Goal: Task Accomplishment & Management: Manage account settings

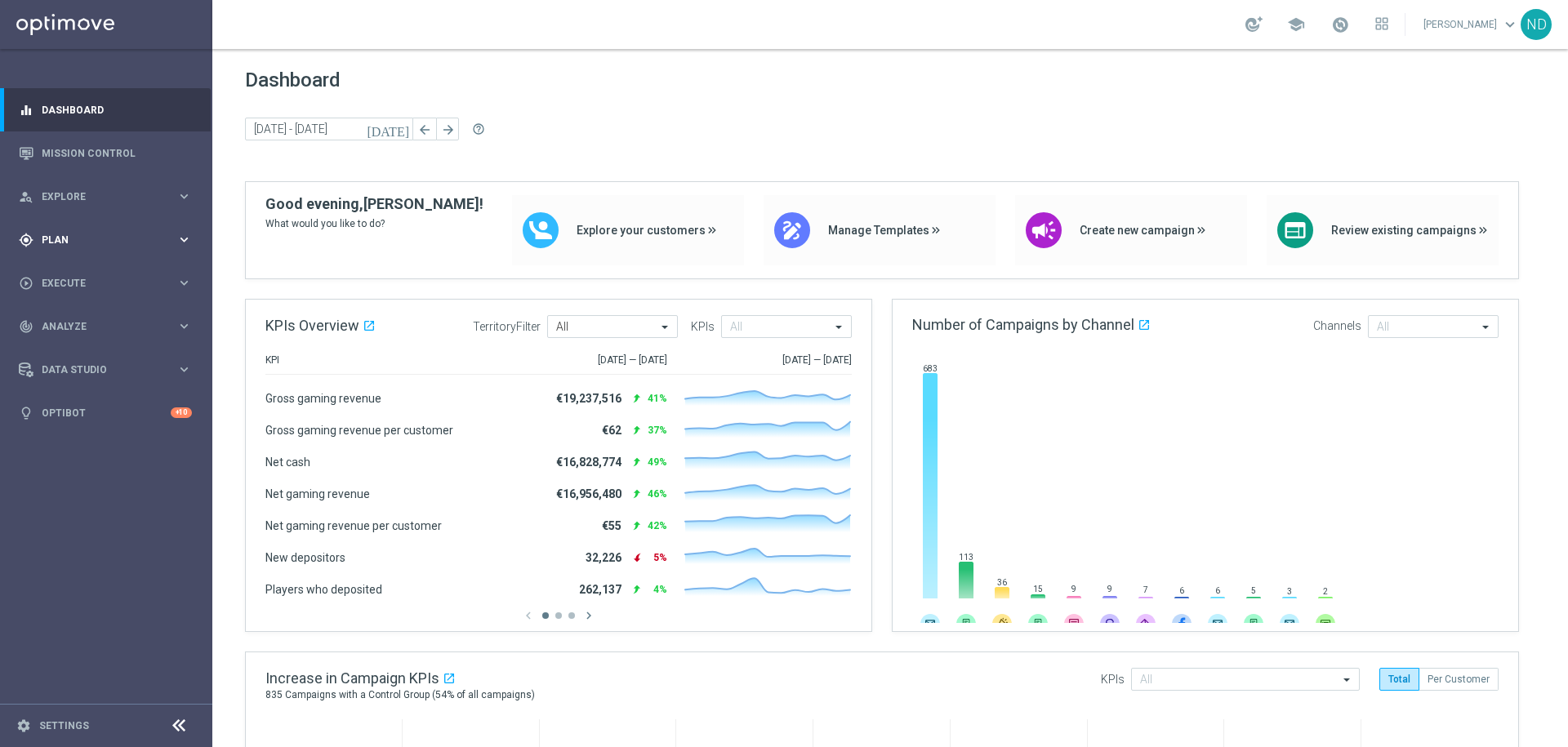
click at [106, 237] on span "Plan" at bounding box center [109, 241] width 134 height 10
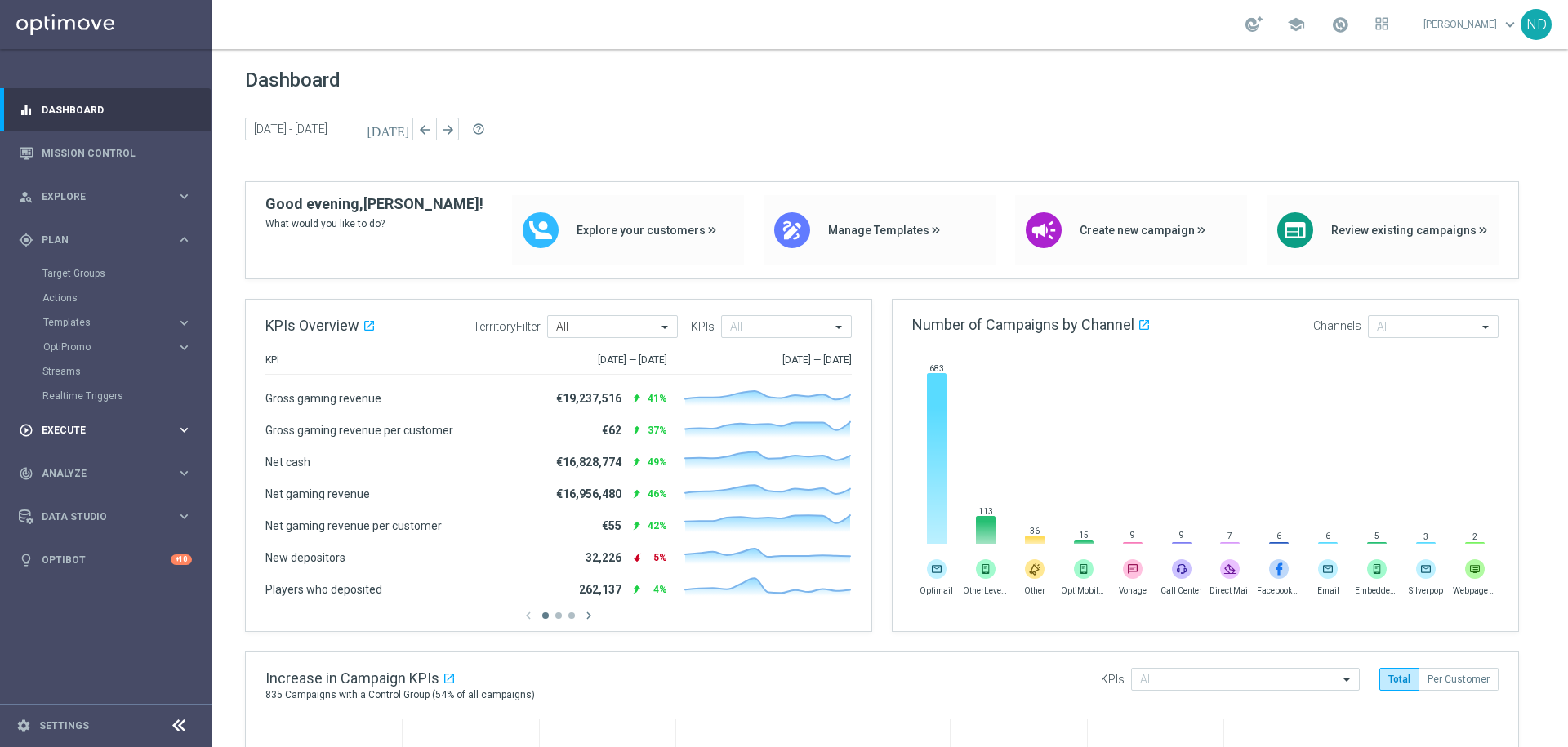
click at [79, 428] on span "Execute" at bounding box center [109, 430] width 134 height 10
click at [76, 234] on div "gps_fixed Plan" at bounding box center [97, 240] width 157 height 14
click at [88, 277] on link "Target Groups" at bounding box center [106, 273] width 128 height 13
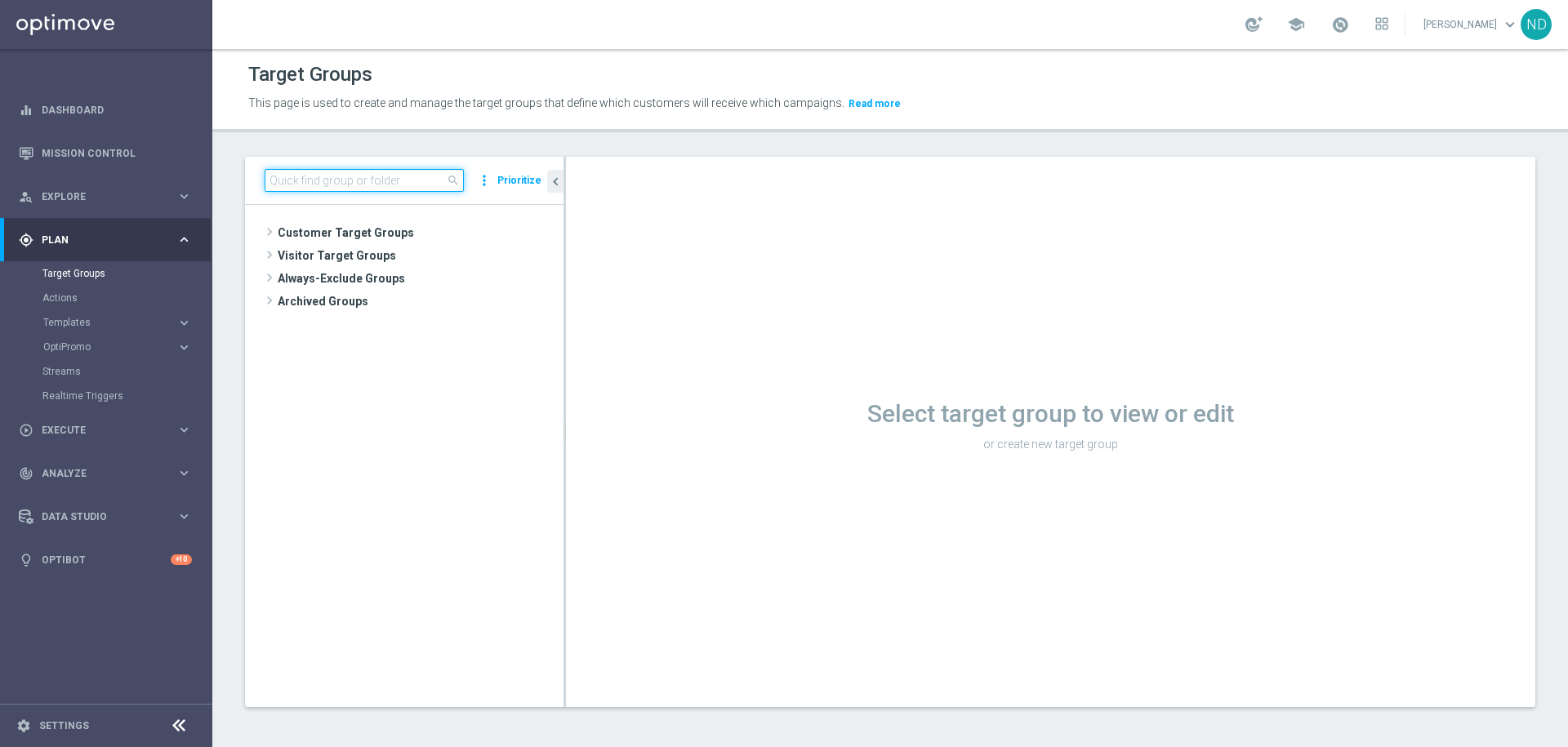
click at [344, 181] on input at bounding box center [364, 180] width 199 height 23
paste input ""it was not possible finding seamen in BR" - what a shemen :rolling_on_the_floo…"
type input ""it was not possible finding seamen in BR" - what a shemen :rolling_on_the_floo…"
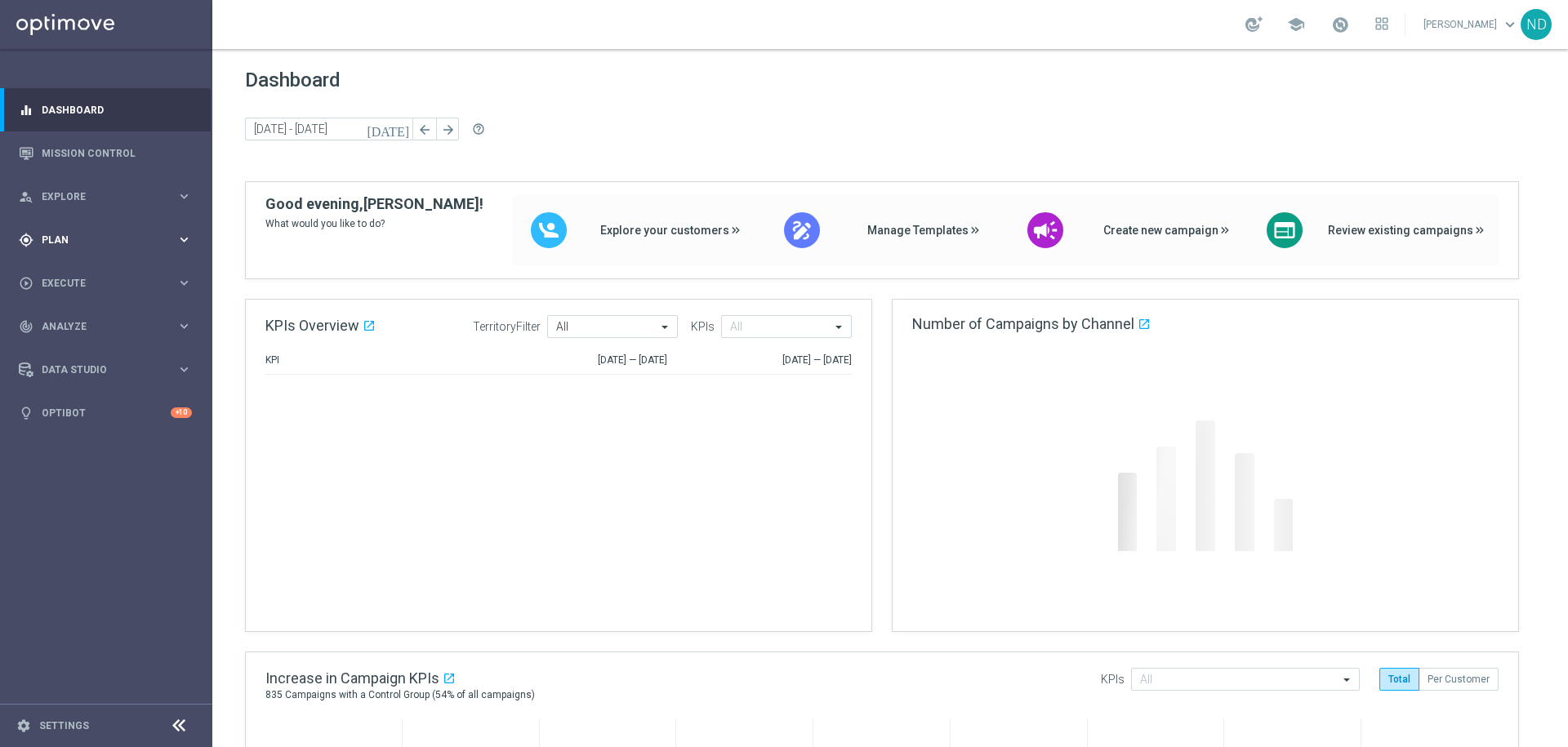
click at [139, 228] on div "gps_fixed Plan keyboard_arrow_right" at bounding box center [105, 239] width 211 height 43
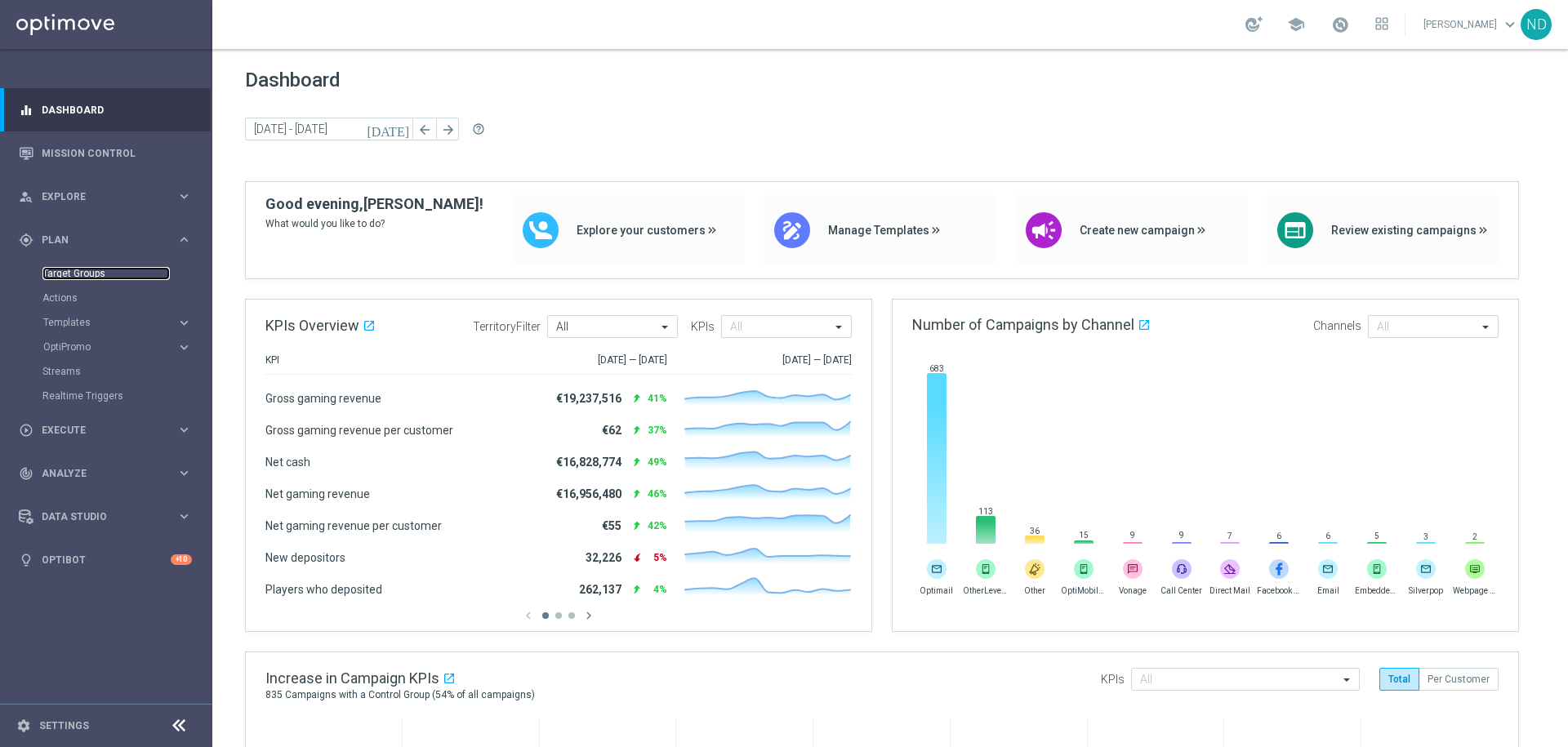
click at [99, 277] on link "Target Groups" at bounding box center [106, 273] width 128 height 13
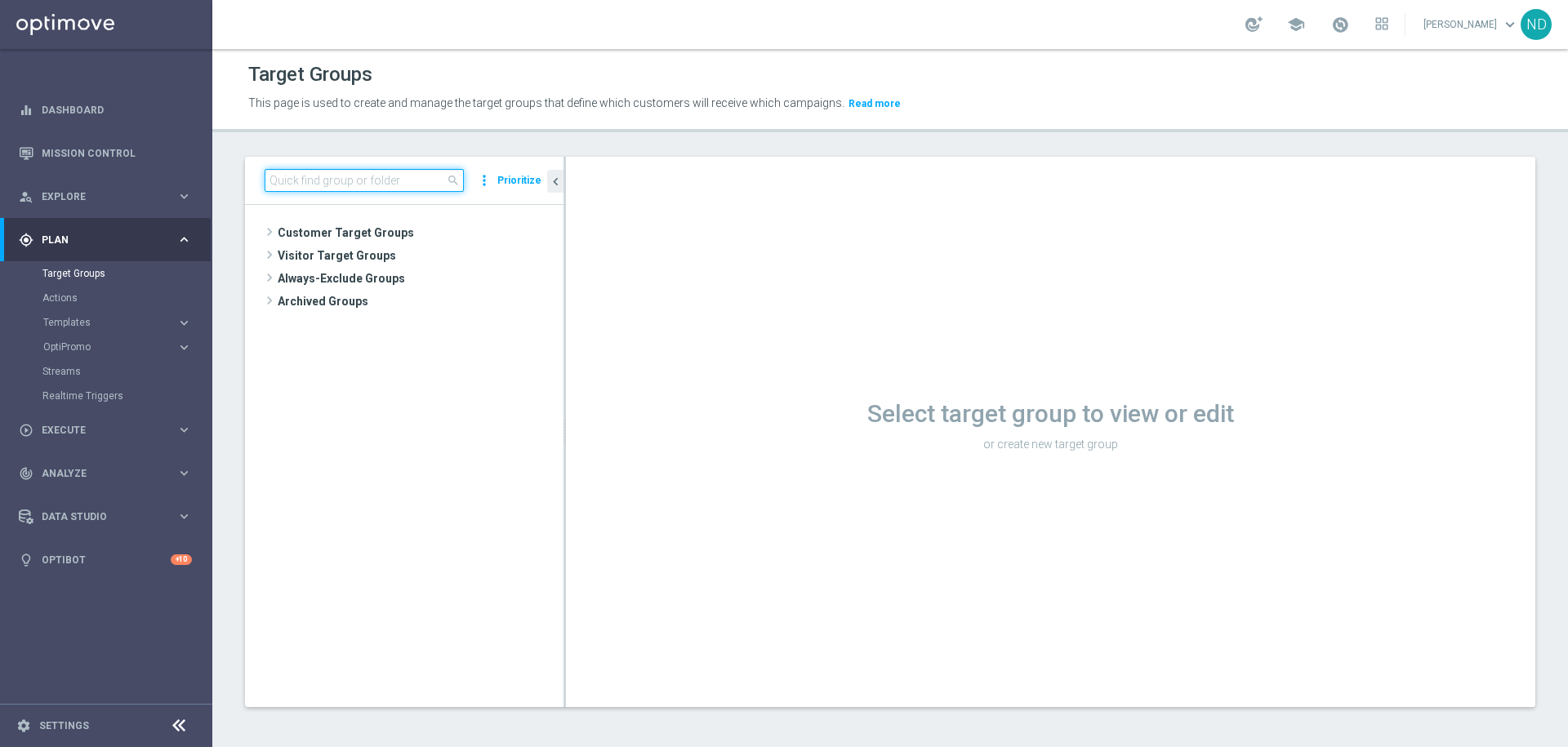
click at [287, 187] on input at bounding box center [364, 180] width 199 height 23
paste input "pt_BR_SX_TGT_VIP_EM_TAC_GM__ACTIVE_HIGHVALUE"
type input "pt_BR_SX_TGT_VIP_EM_TAC_GM__ACTIVE_HIGHVALUE"
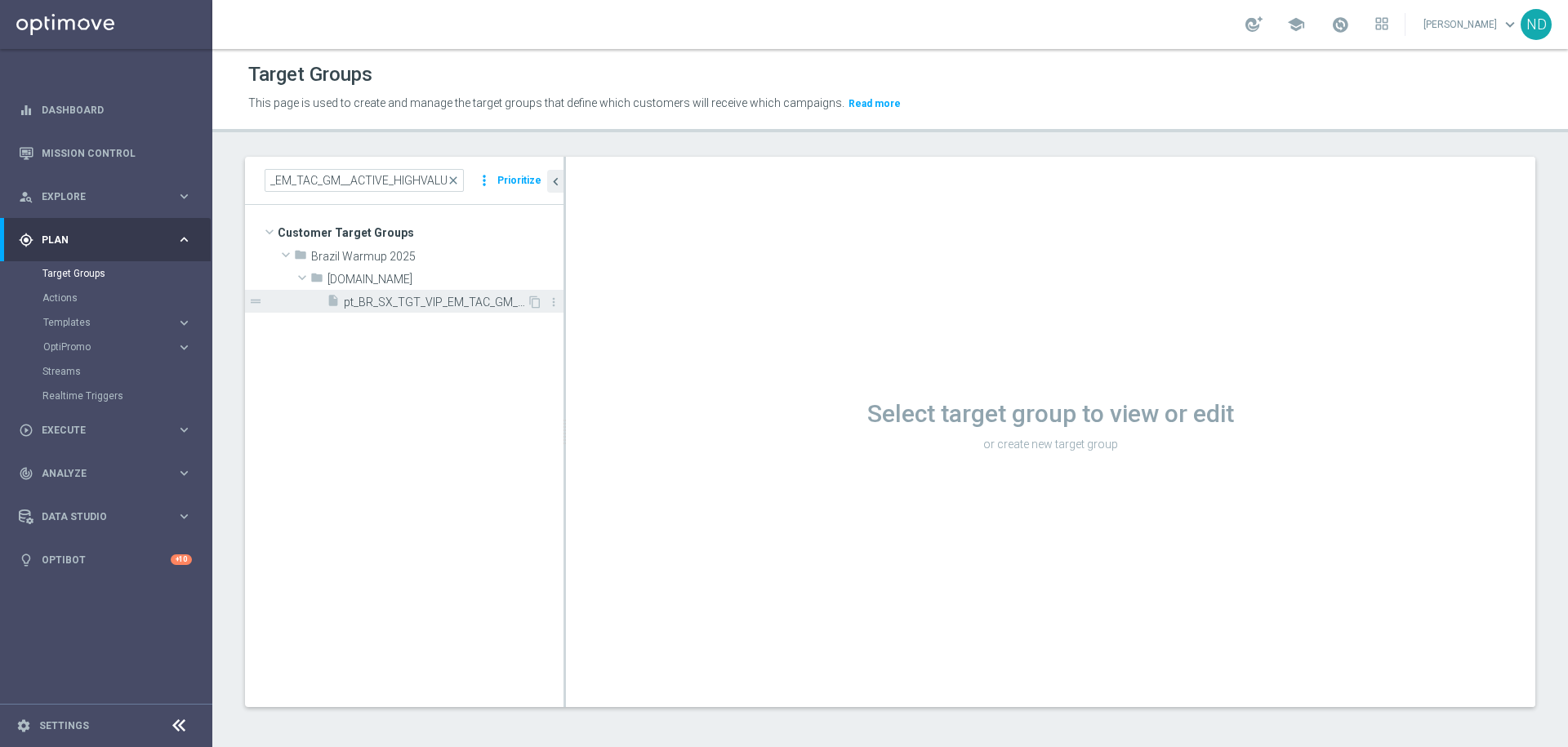
scroll to position [0, 0]
click at [473, 303] on span "pt_BR_SX_TGT_VIP_EM_TAC_GM__ACTIVE_HIGHVALUE" at bounding box center [435, 303] width 183 height 14
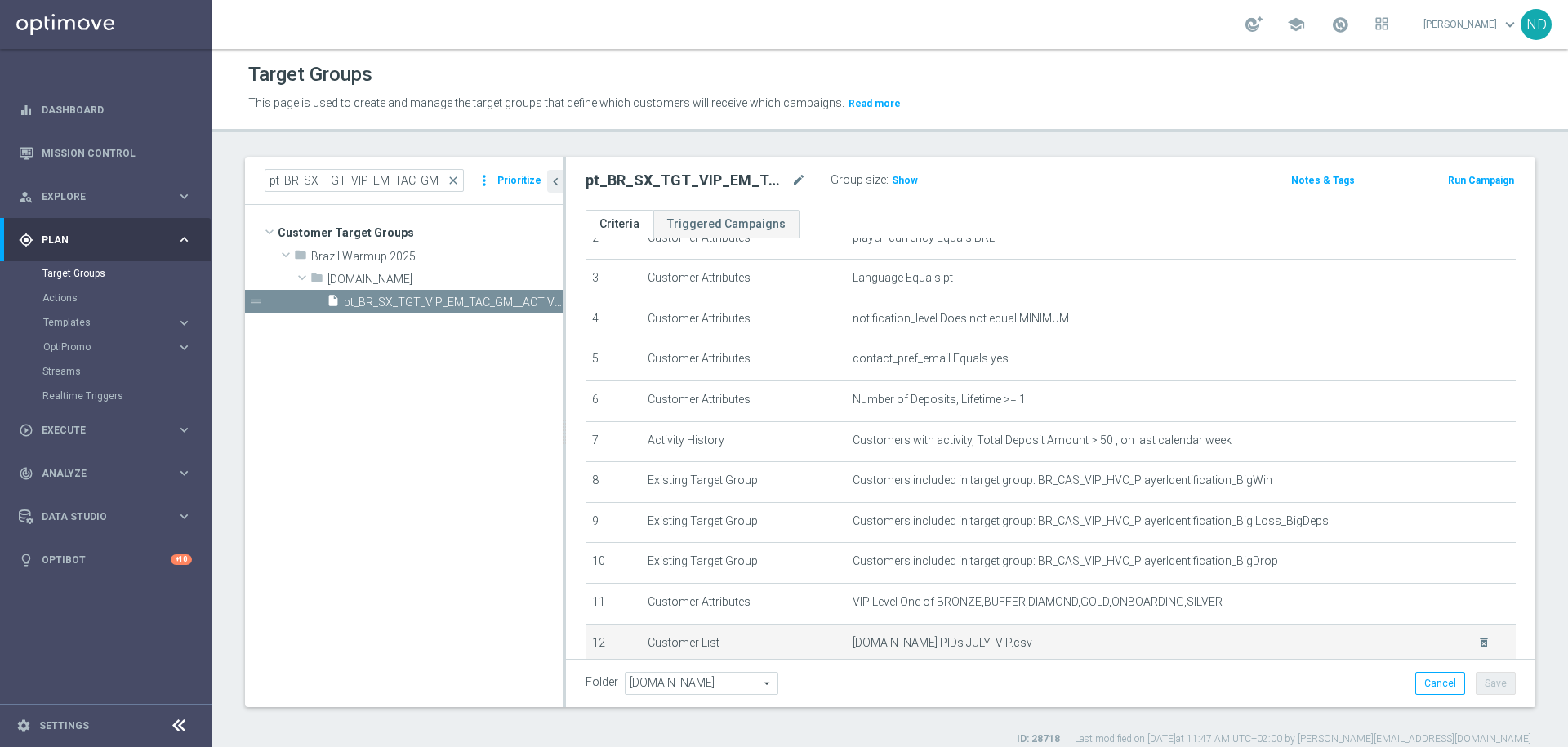
scroll to position [76, 0]
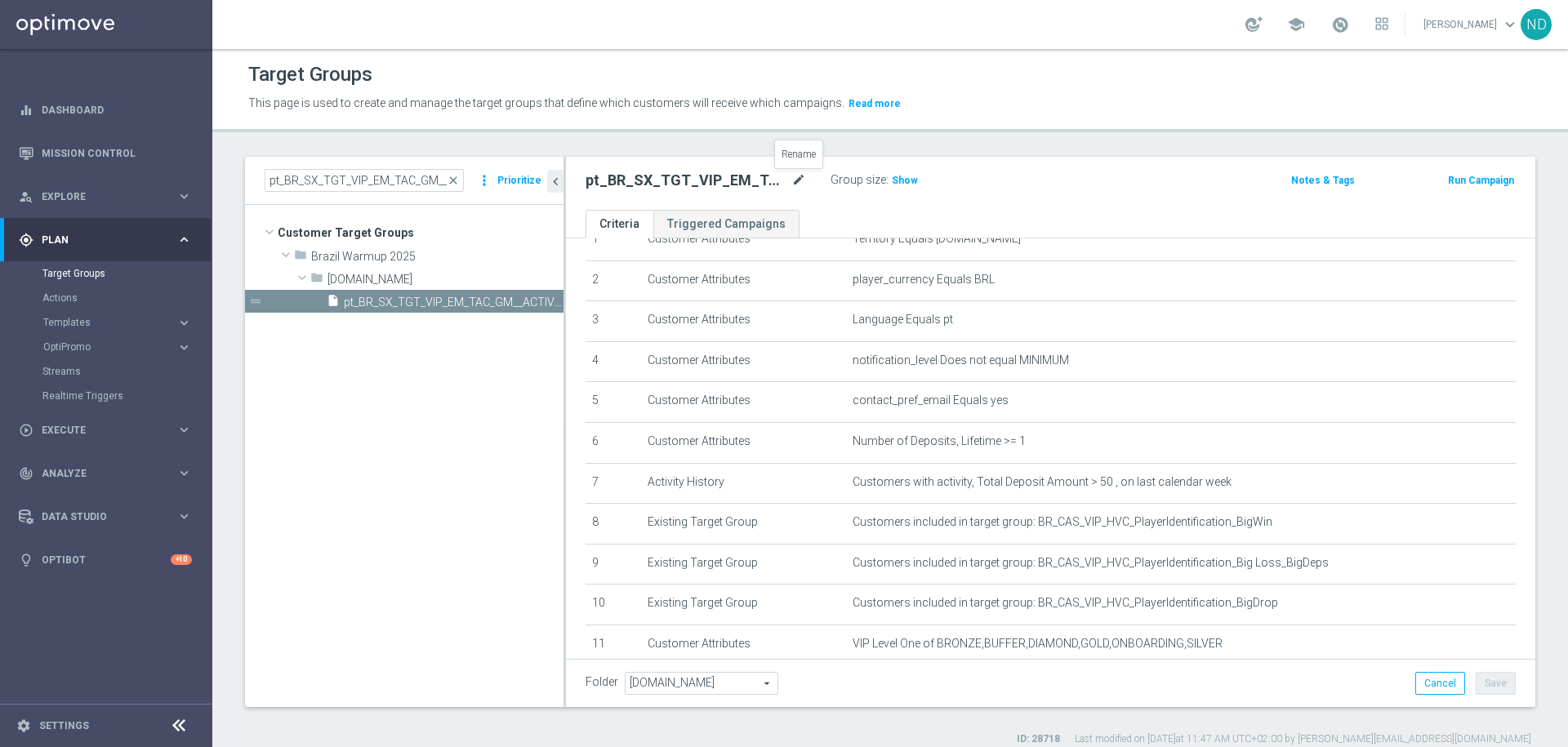
click at [798, 178] on icon "mode_edit" at bounding box center [798, 180] width 14 height 20
click at [955, 217] on ul "Criteria Triggered Campaigns" at bounding box center [1051, 224] width 969 height 29
click at [905, 176] on span "Show" at bounding box center [905, 180] width 26 height 11
drag, startPoint x: 564, startPoint y: 336, endPoint x: 444, endPoint y: 325, distance: 120.5
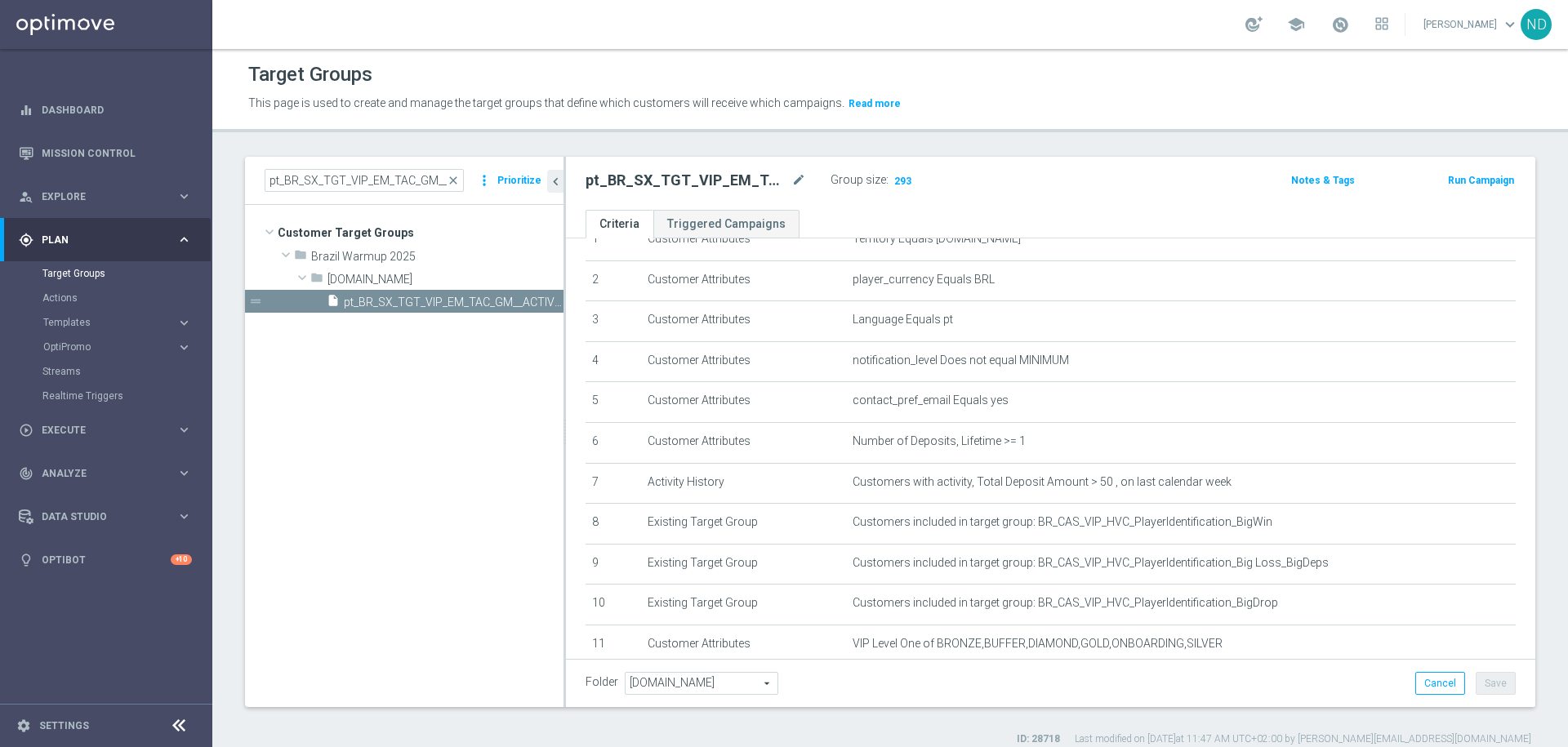
click at [444, 326] on as-split "pt_BR_SX_TGT_VIP_EM_TAC_GM__ACTIVE_HIGHVALUE close more_vert Prioritize Custome…" at bounding box center [890, 431] width 1291 height 550
drag, startPoint x: 564, startPoint y: 339, endPoint x: 438, endPoint y: 329, distance: 126.4
click at [438, 329] on as-split "pt_BR_SX_TGT_VIP_EM_TAC_GM__ACTIVE_HIGHVALUE close more_vert Prioritize Custome…" at bounding box center [890, 431] width 1291 height 550
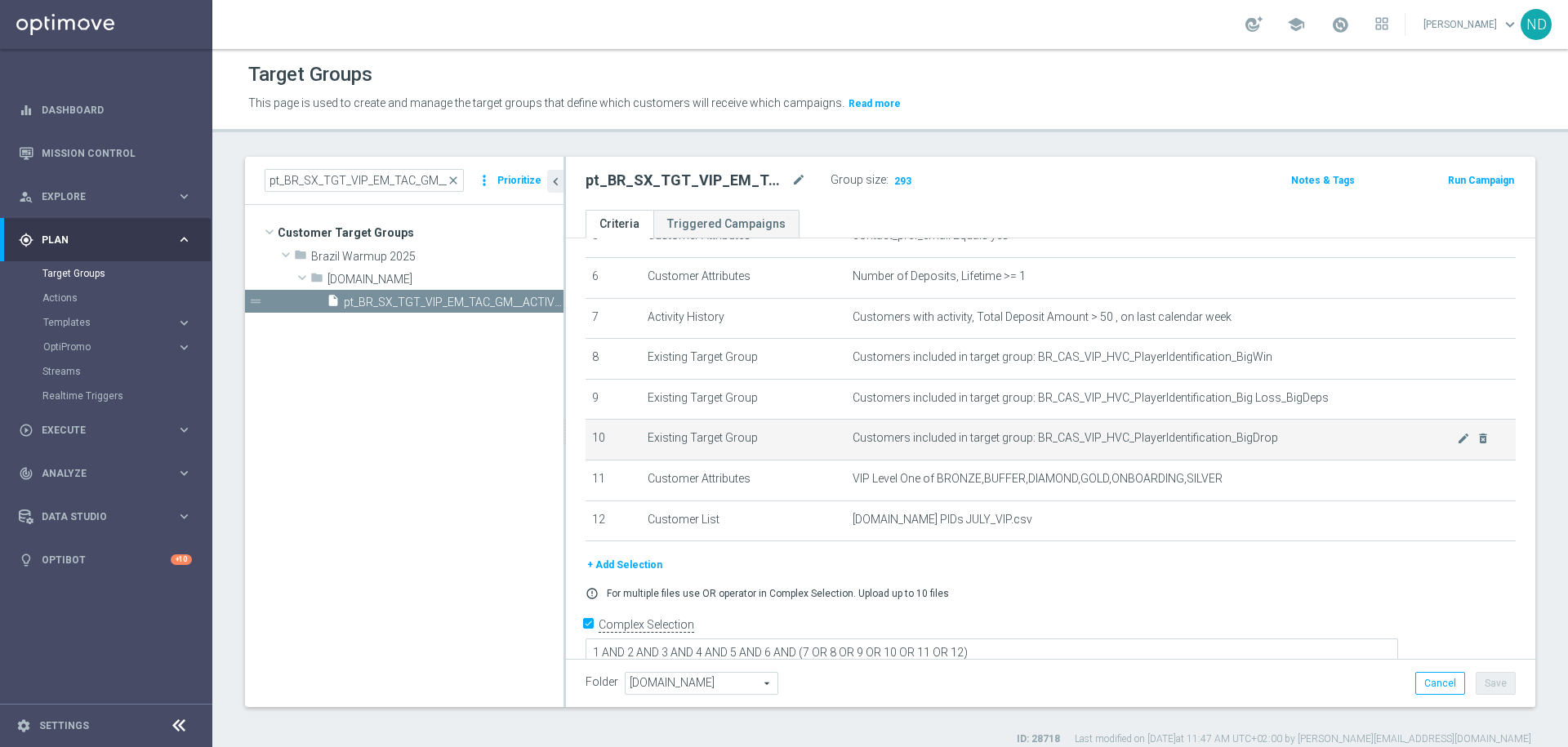
scroll to position [202, 0]
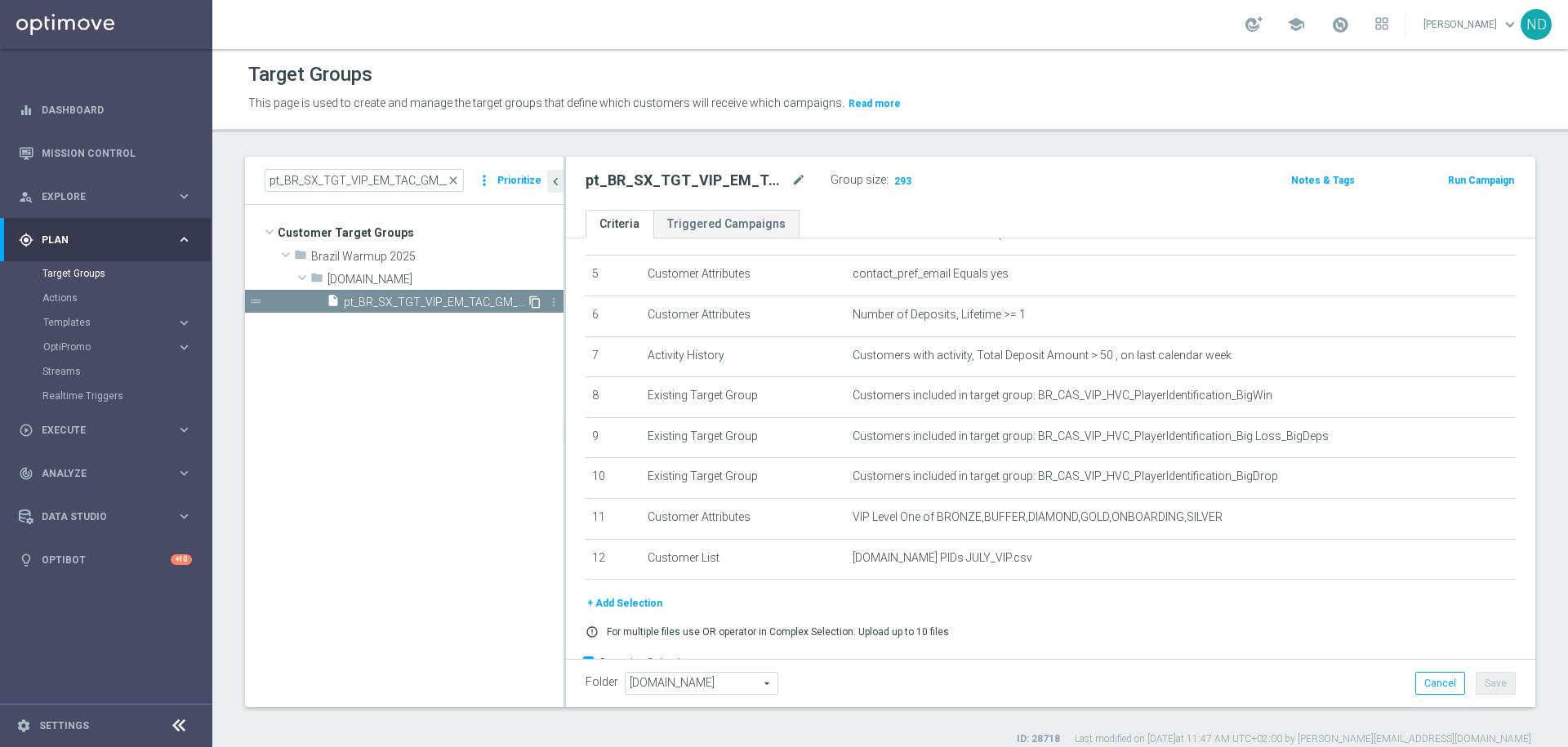
click at [532, 303] on icon "content_copy" at bounding box center [534, 302] width 13 height 13
click at [794, 182] on icon "mode_edit" at bounding box center [798, 180] width 14 height 20
click at [700, 184] on input "Copy of pt_BR_SX_TGT_VIP_EM_TAC_GM__ACTIVE_HIGHVALUE" at bounding box center [696, 182] width 220 height 23
click at [658, 178] on input "Copy of pt_BR_SX_TGT_VIP_EM_TAC_GM__ACTIVE_HIGHVALUE" at bounding box center [696, 182] width 220 height 23
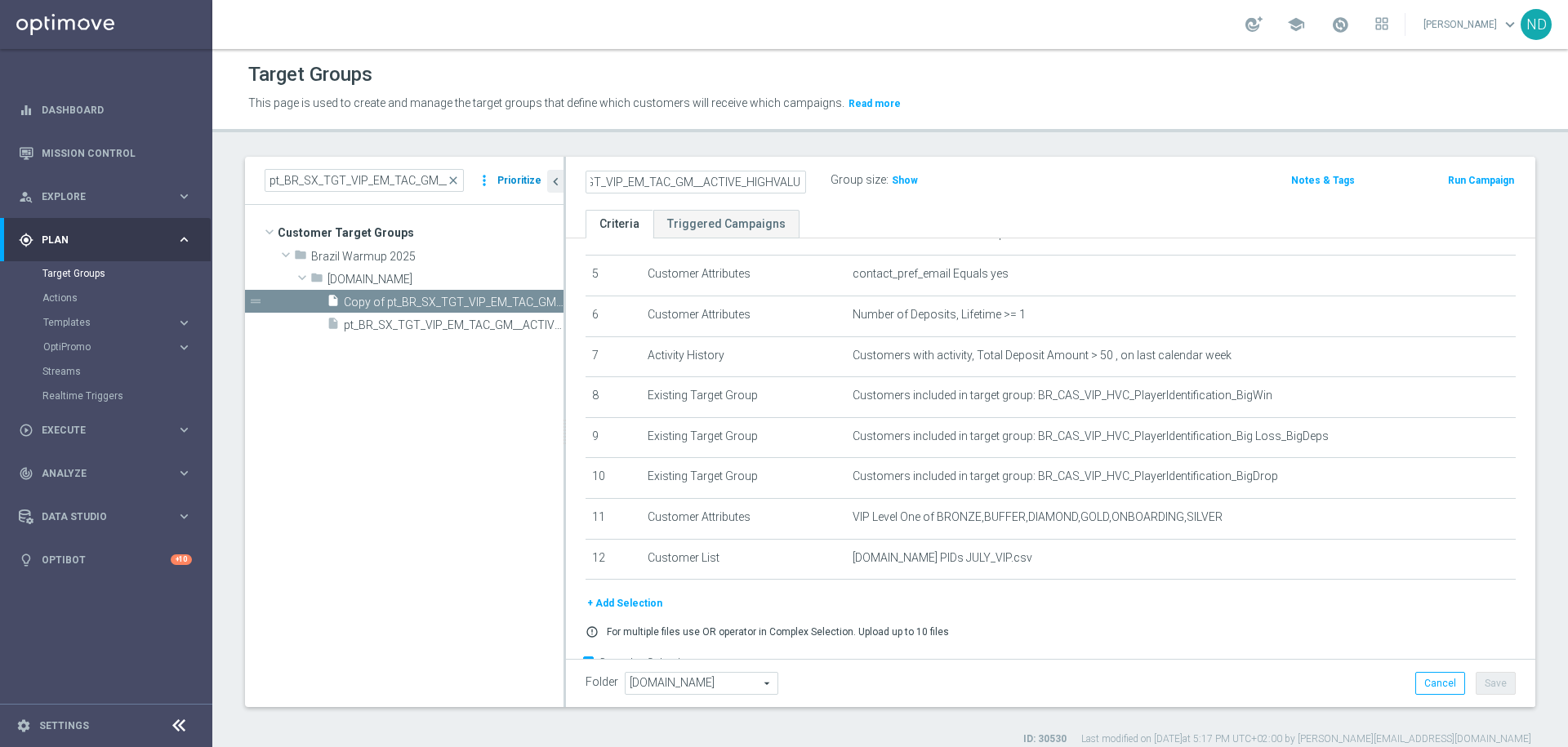
scroll to position [0, 0]
drag, startPoint x: 705, startPoint y: 184, endPoint x: 511, endPoint y: 172, distance: 194.4
click at [511, 172] on as-split "pt_BR_SX_TGT_VIP_EM_TAC_GM__ACTIVE_HIGHVALUE close more_vert Prioritize Custome…" at bounding box center [890, 431] width 1291 height 550
click at [633, 187] on input "Copy of pt_BR_SX_TGT_VIP_EM_TAC_GM__ACTIVE_HIGHVALUE" at bounding box center [696, 182] width 220 height 23
click at [787, 184] on input "pt_BR_SX_TGT_VIP_EM_TAC_GM__ACTIVE_HIGHVALUE" at bounding box center [696, 182] width 220 height 23
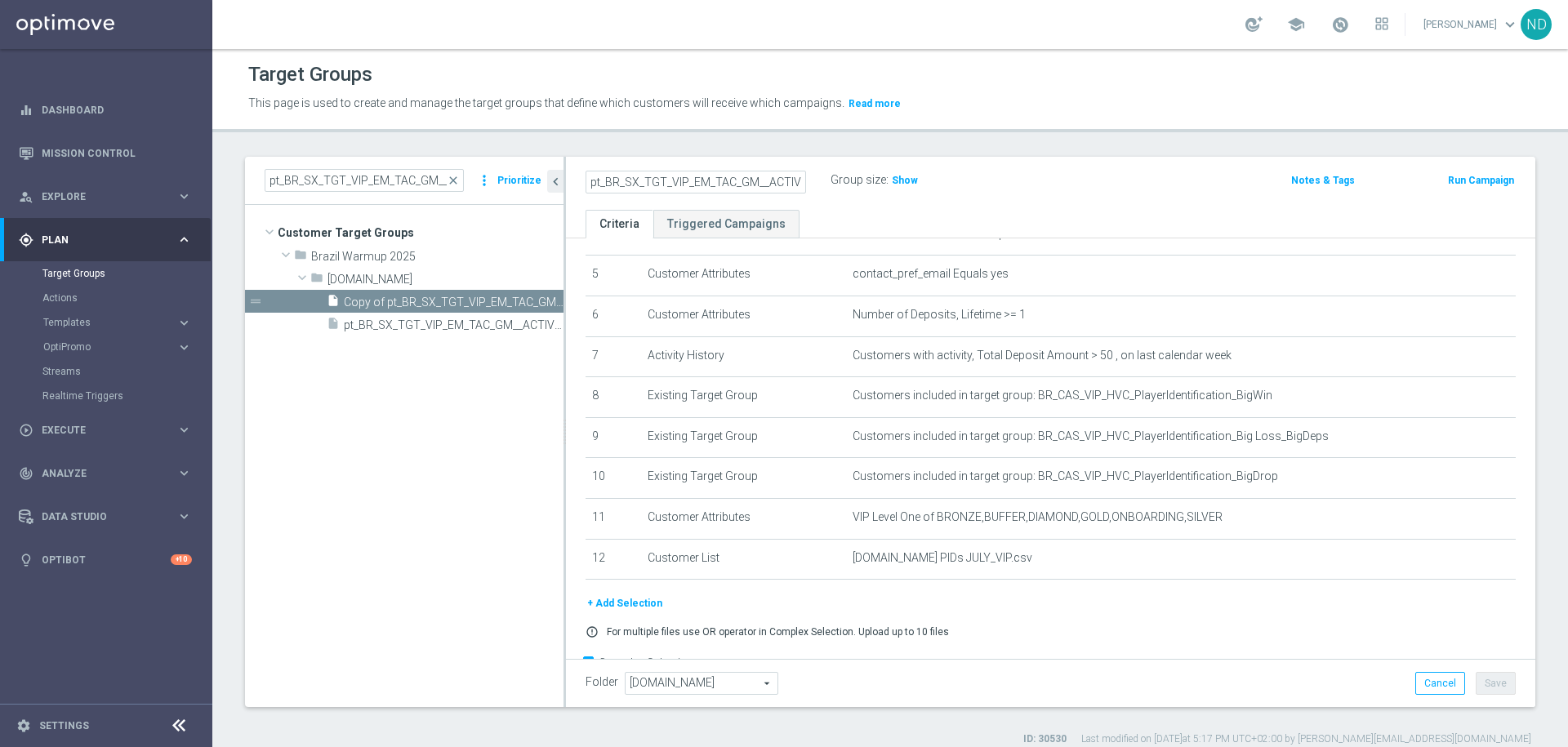
scroll to position [0, 68]
drag, startPoint x: 735, startPoint y: 185, endPoint x: 881, endPoint y: 186, distance: 146.0
click at [881, 186] on div "pt_BR_SX_TGT_VIP_EM_TAC_GM__ACTIVE_HIGHVALUE Group size : Show" at bounding box center [891, 181] width 636 height 25
click at [787, 186] on input "pt_BR_SX_TGT_VIP_EM_TAC_GM__ACTIVE_HIGHVALUE" at bounding box center [696, 182] width 220 height 23
drag, startPoint x: 742, startPoint y: 181, endPoint x: 725, endPoint y: 180, distance: 17.0
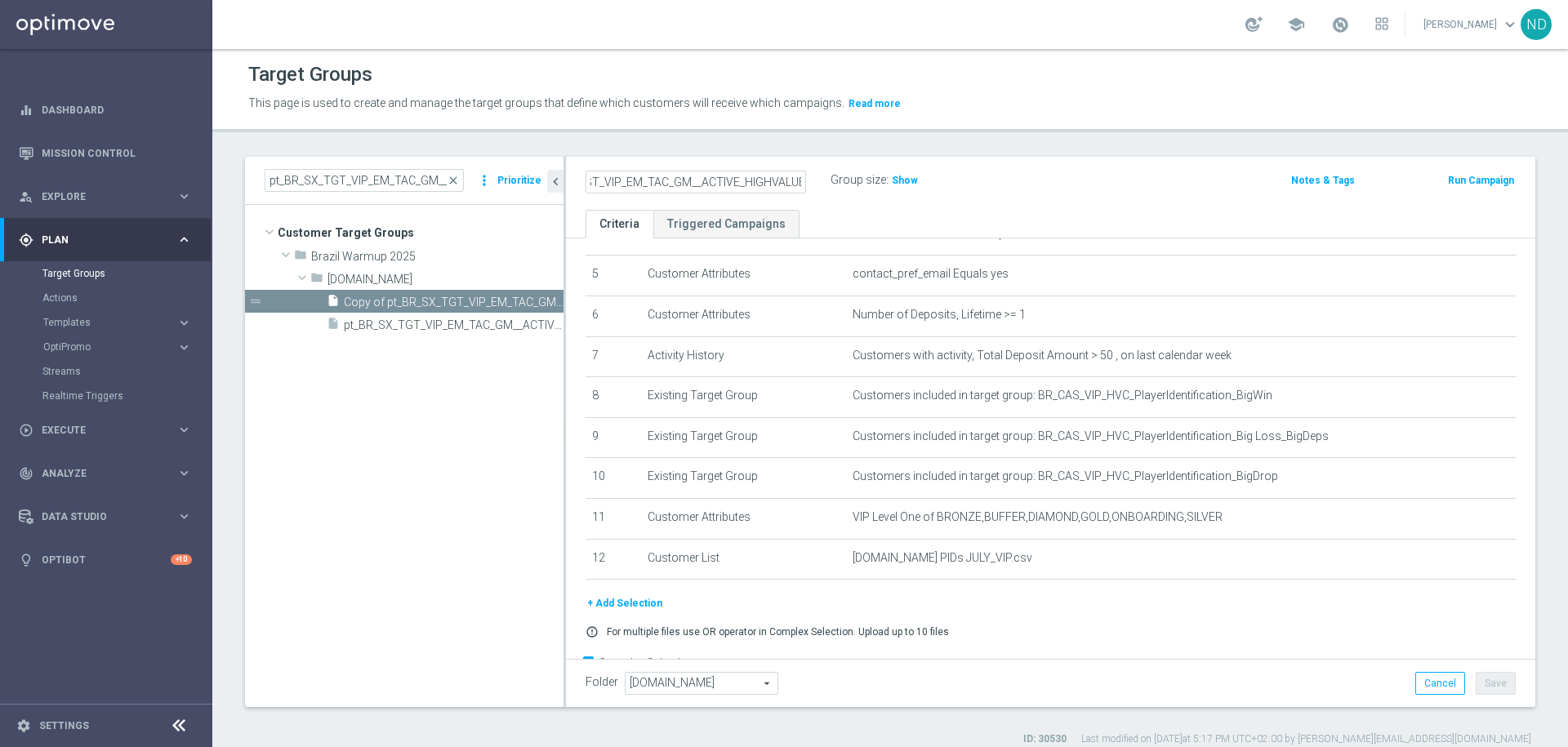
click at [725, 180] on input "pt_BR_SX_TGT_VIP_EM_TAC_GM__ACTIVE_HIGHVALUE" at bounding box center [696, 182] width 220 height 23
drag, startPoint x: 702, startPoint y: 183, endPoint x: 783, endPoint y: 183, distance: 81.0
click at [783, 183] on input "pt_BR_SX_TGT_VIP_EM_TAC_GM__ACTIVE_HIGHVALUE" at bounding box center [696, 182] width 220 height 23
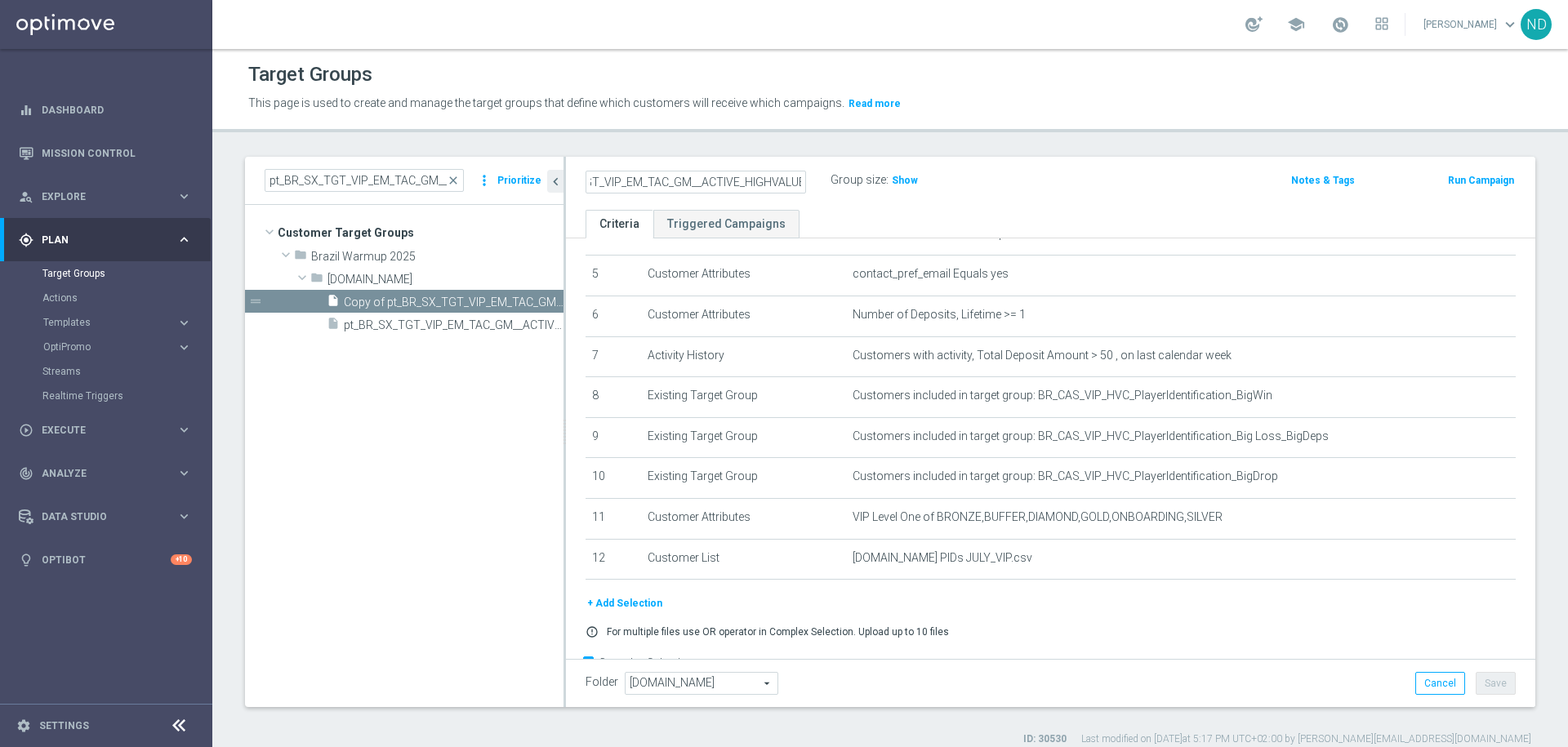
drag, startPoint x: 699, startPoint y: 181, endPoint x: 823, endPoint y: 180, distance: 124.0
click at [824, 180] on div "pt_BR_SX_TGT_VIP_EM_TAC_GM__ACTIVE_HIGHVALUE" at bounding box center [708, 180] width 245 height 23
type input "pt_BR_SX_TGT_VIP_EM_TAC_GM__POTENTIAL_VALUE"
click at [1005, 208] on div "pt_BR_SX_TGT_VIP_EM_TAC_GM__POTENTIAL_VALUE Group size : Show Notes & Tags Run …" at bounding box center [1051, 183] width 969 height 53
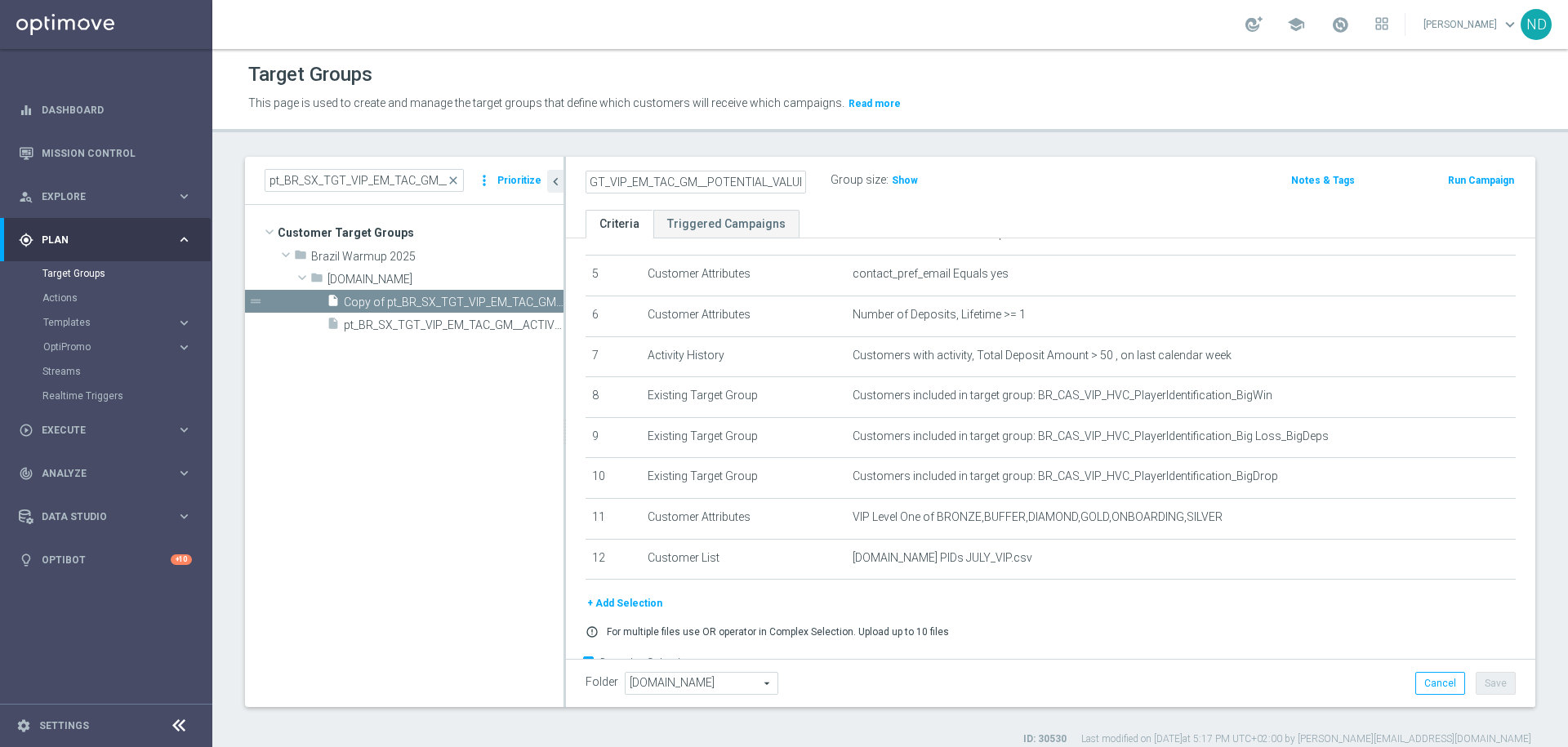
scroll to position [0, 0]
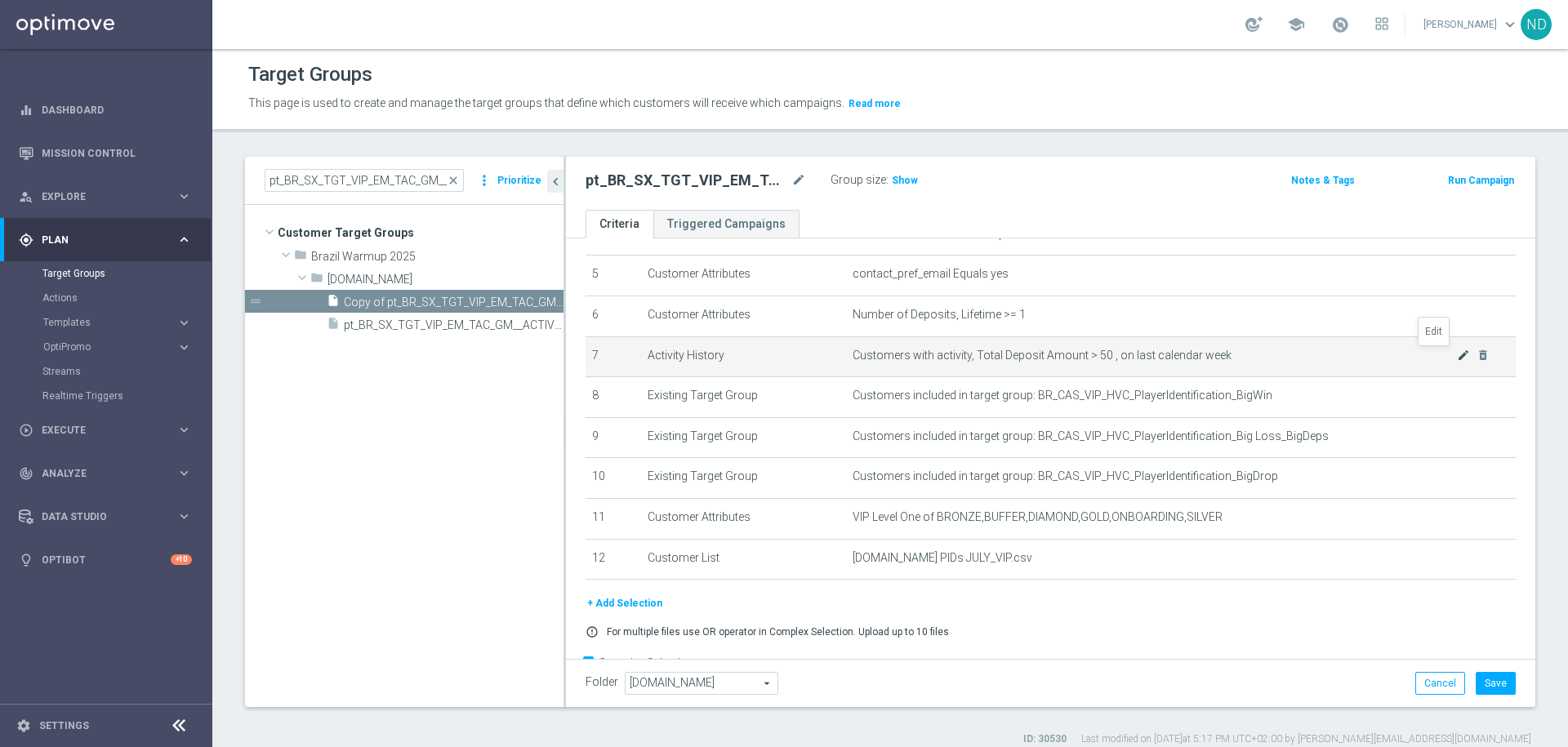
click at [1457, 357] on icon "mode_edit" at bounding box center [1463, 354] width 13 height 13
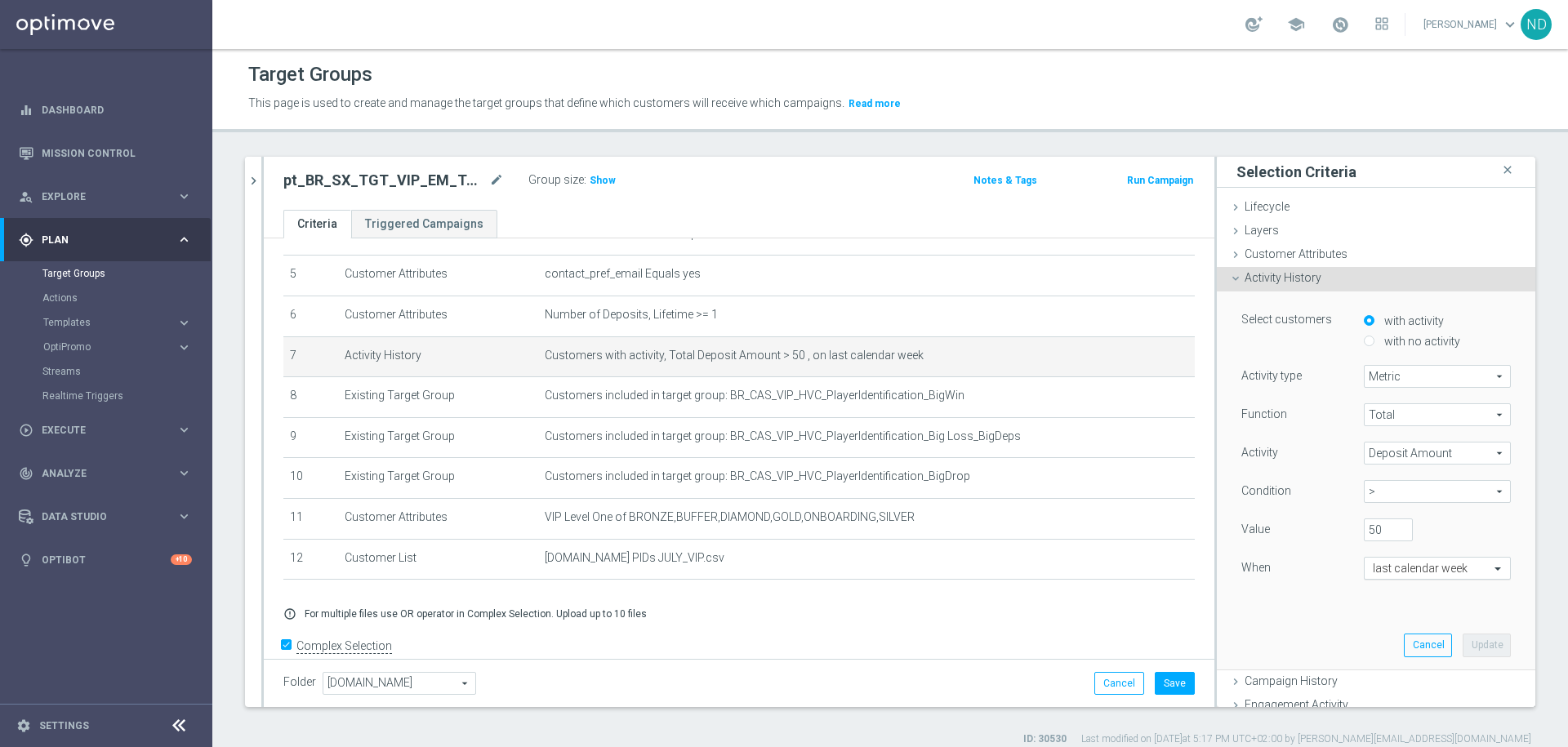
click at [1490, 572] on span at bounding box center [1500, 568] width 20 height 14
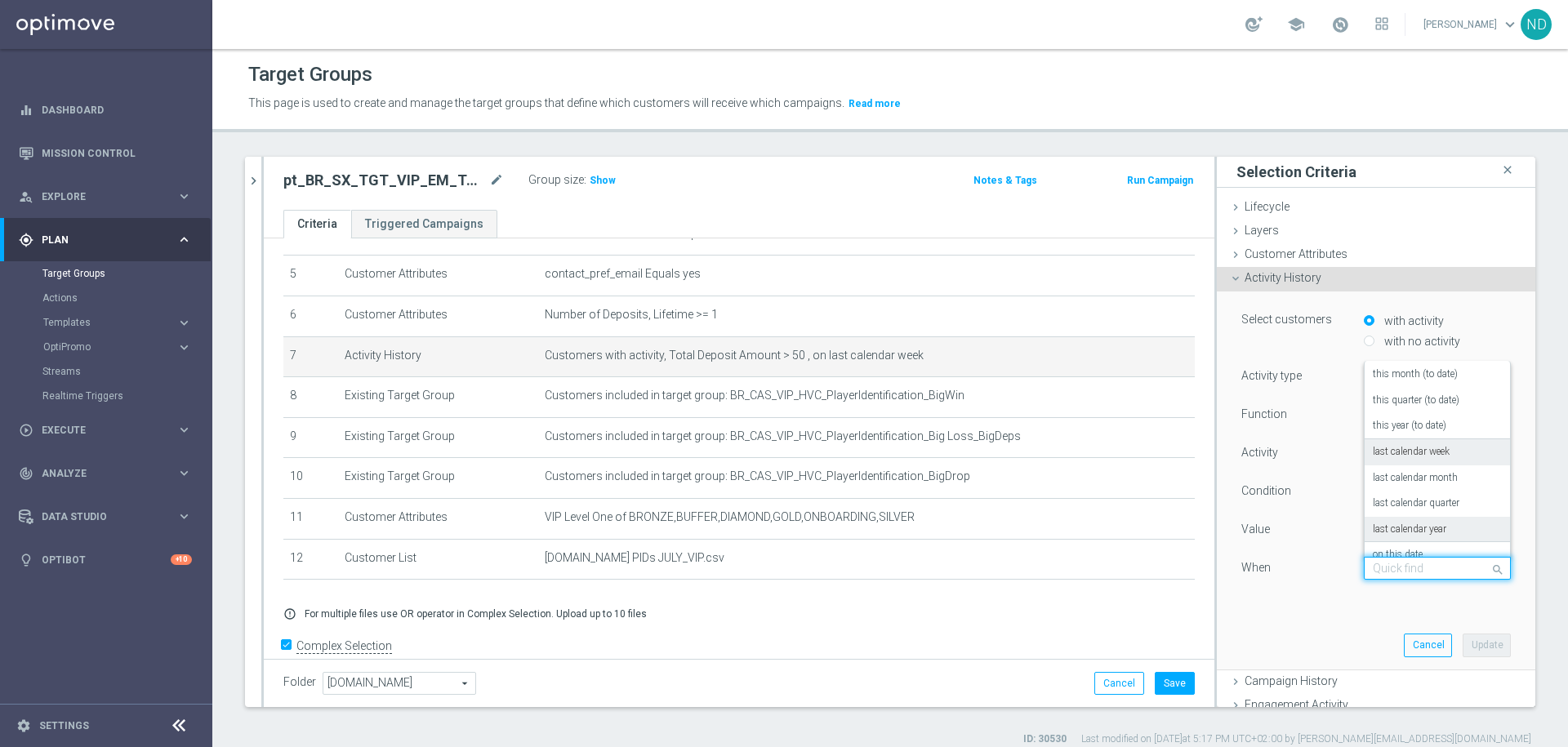
scroll to position [59, 0]
click at [1405, 444] on label "this year (to date)" at bounding box center [1410, 443] width 73 height 13
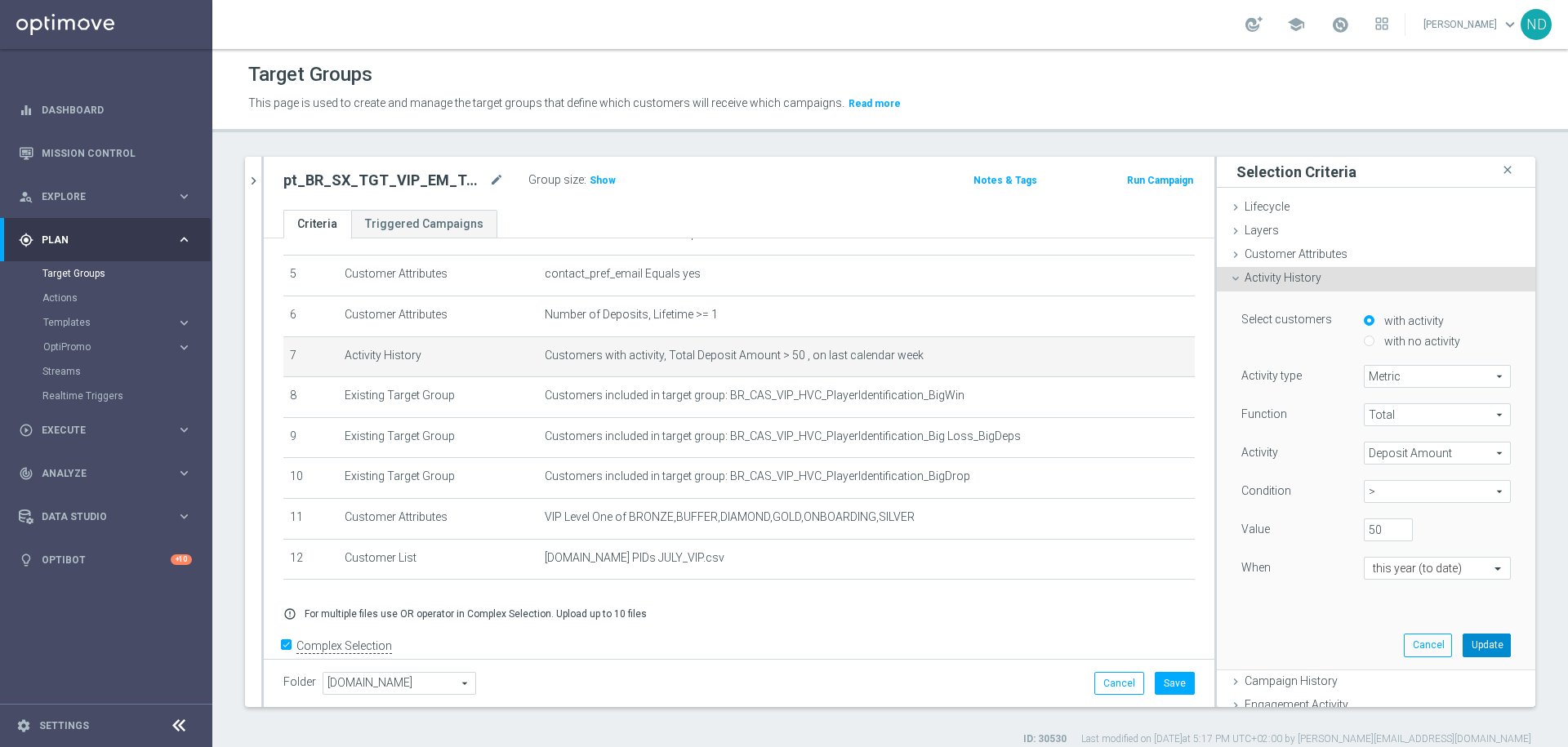
click at [1469, 646] on button "Update" at bounding box center [1486, 644] width 48 height 23
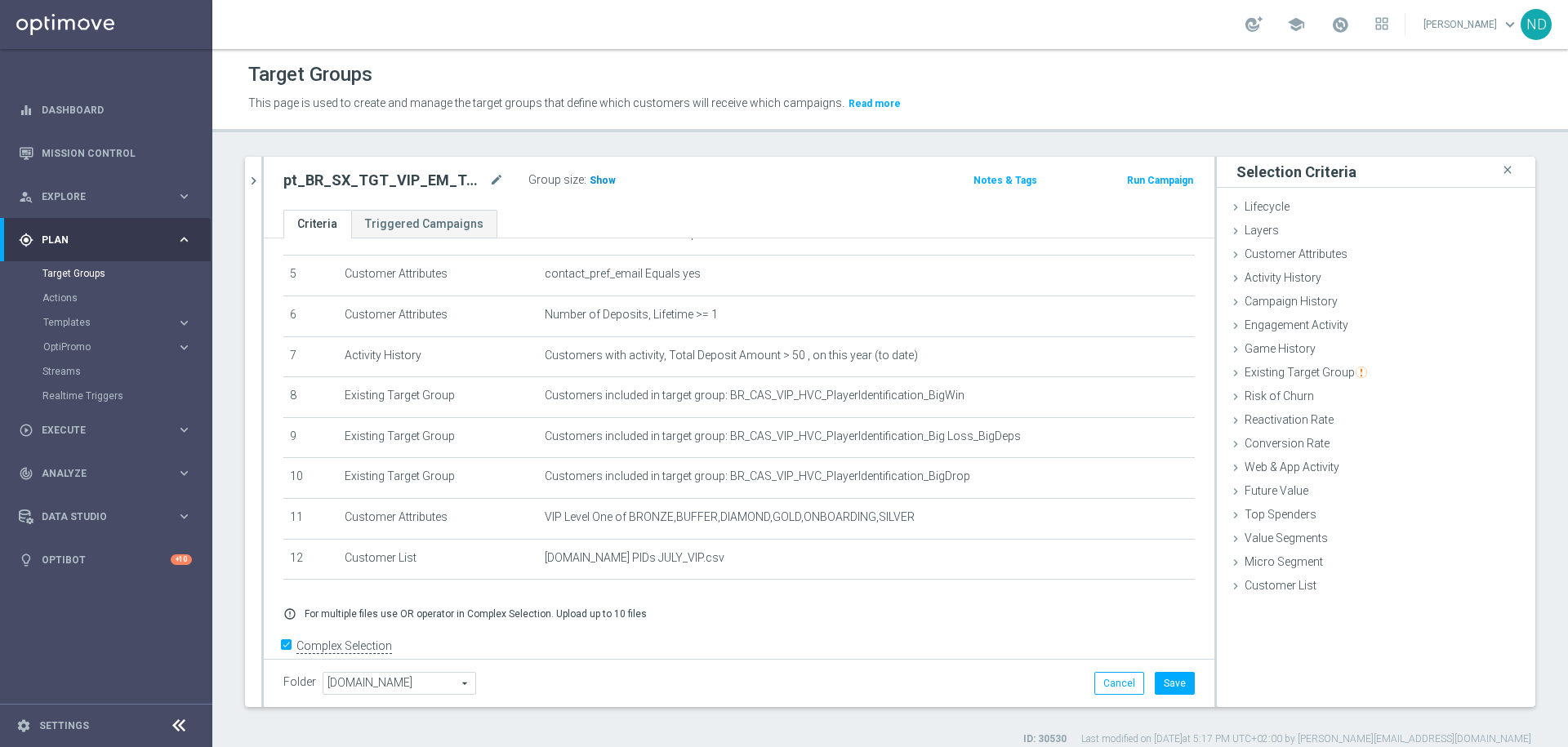
click at [605, 181] on span "Show" at bounding box center [602, 180] width 26 height 11
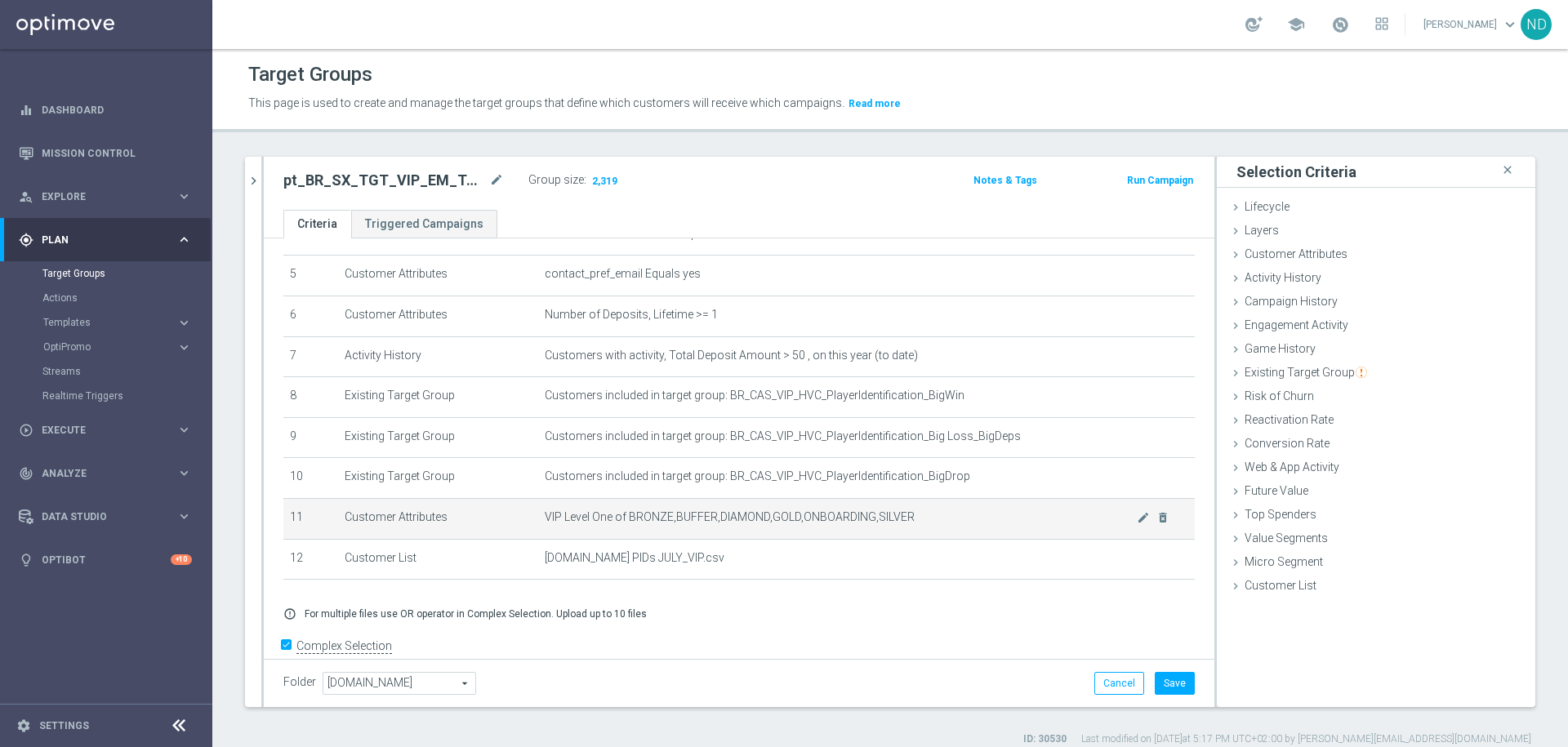
scroll to position [224, 0]
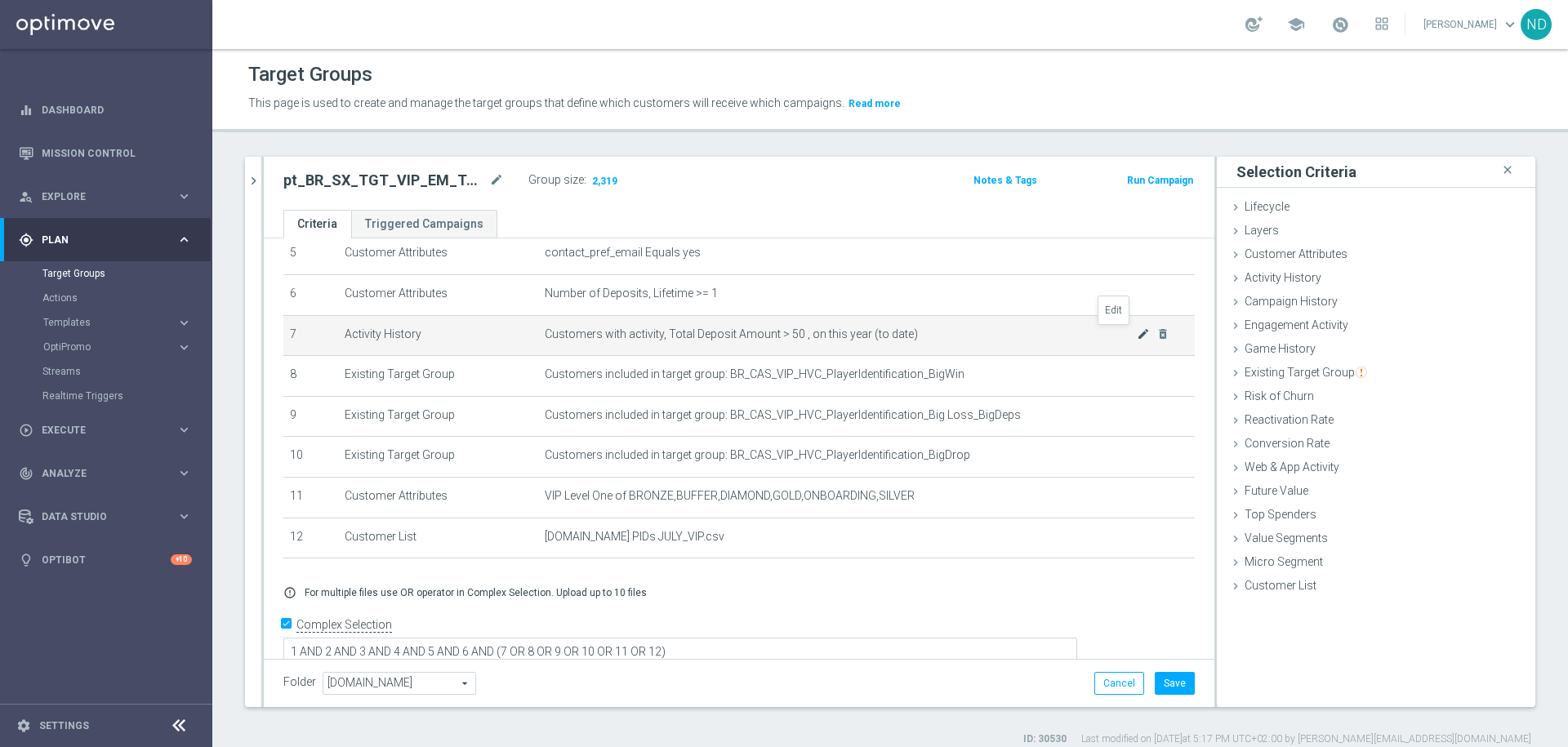
click at [1137, 337] on icon "mode_edit" at bounding box center [1143, 333] width 13 height 13
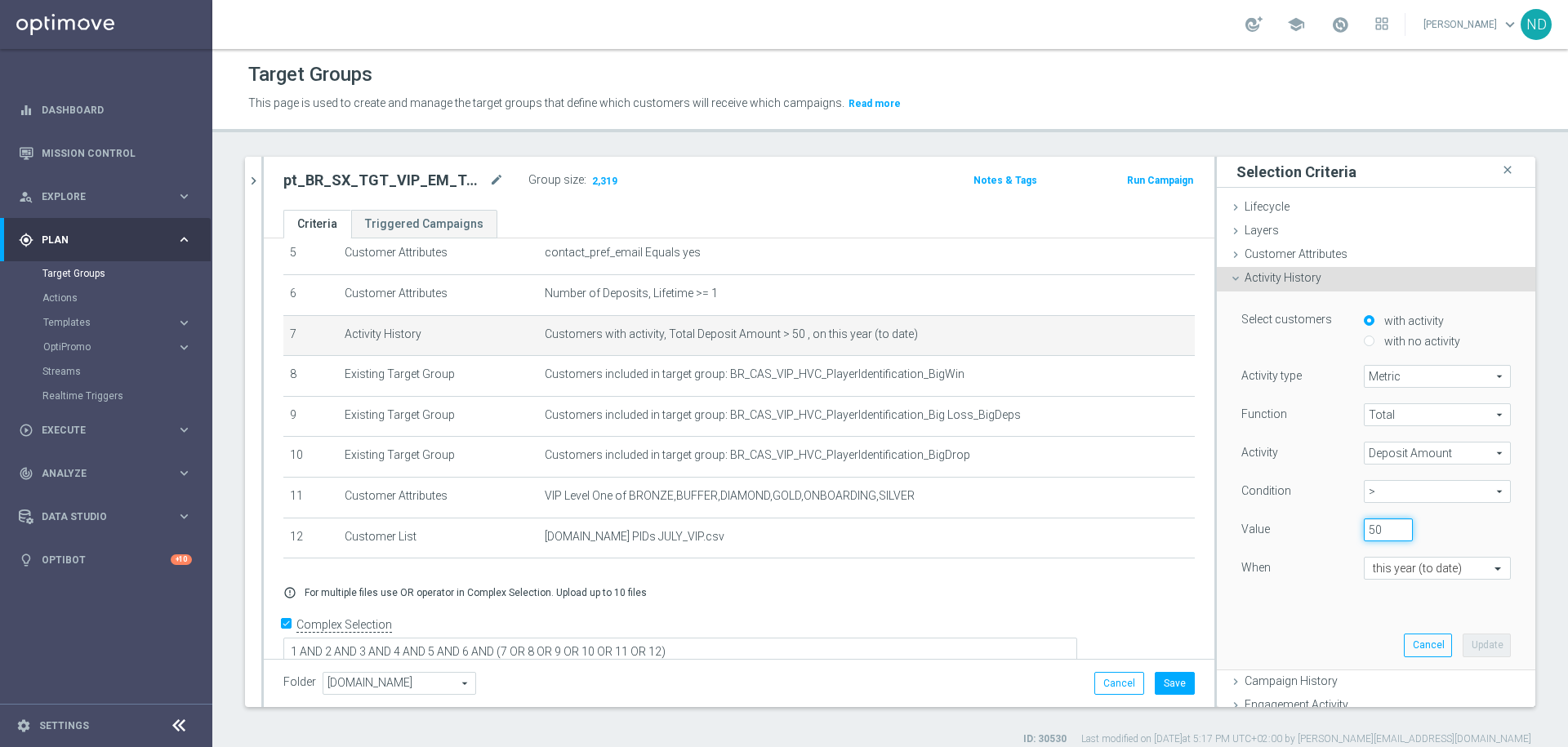
drag, startPoint x: 1361, startPoint y: 529, endPoint x: 1329, endPoint y: 528, distance: 32.0
click at [1352, 529] on div "50" at bounding box center [1389, 529] width 73 height 23
type input "2"
type input "12"
click at [1463, 635] on button "Update" at bounding box center [1486, 644] width 48 height 23
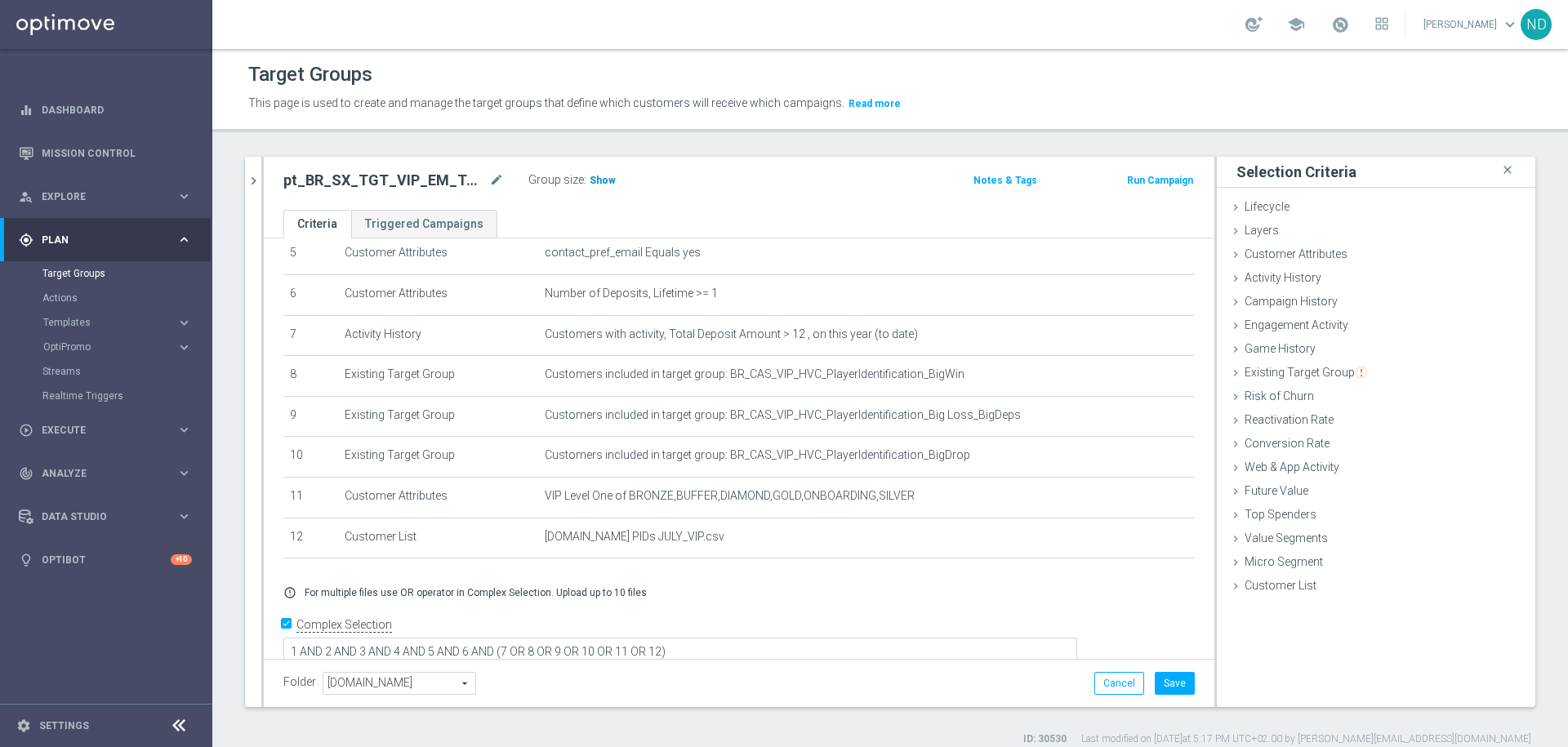
click at [606, 178] on span "Show" at bounding box center [602, 180] width 26 height 11
click at [1137, 336] on icon "mode_edit" at bounding box center [1143, 333] width 13 height 13
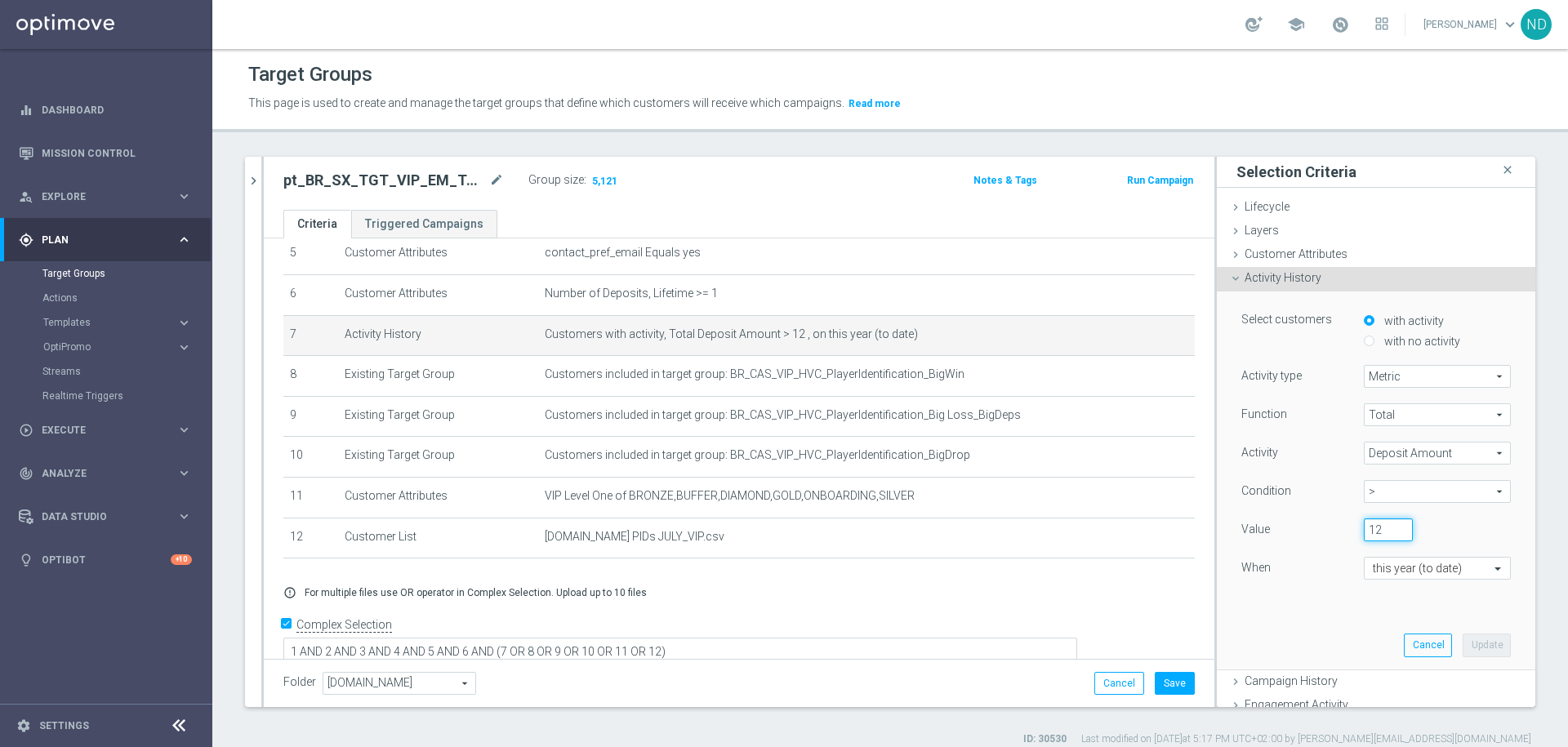
drag, startPoint x: 1361, startPoint y: 528, endPoint x: 1340, endPoint y: 527, distance: 21.0
click at [1364, 528] on input "12" at bounding box center [1389, 529] width 49 height 23
type input "10"
click at [1463, 639] on button "Update" at bounding box center [1486, 644] width 48 height 23
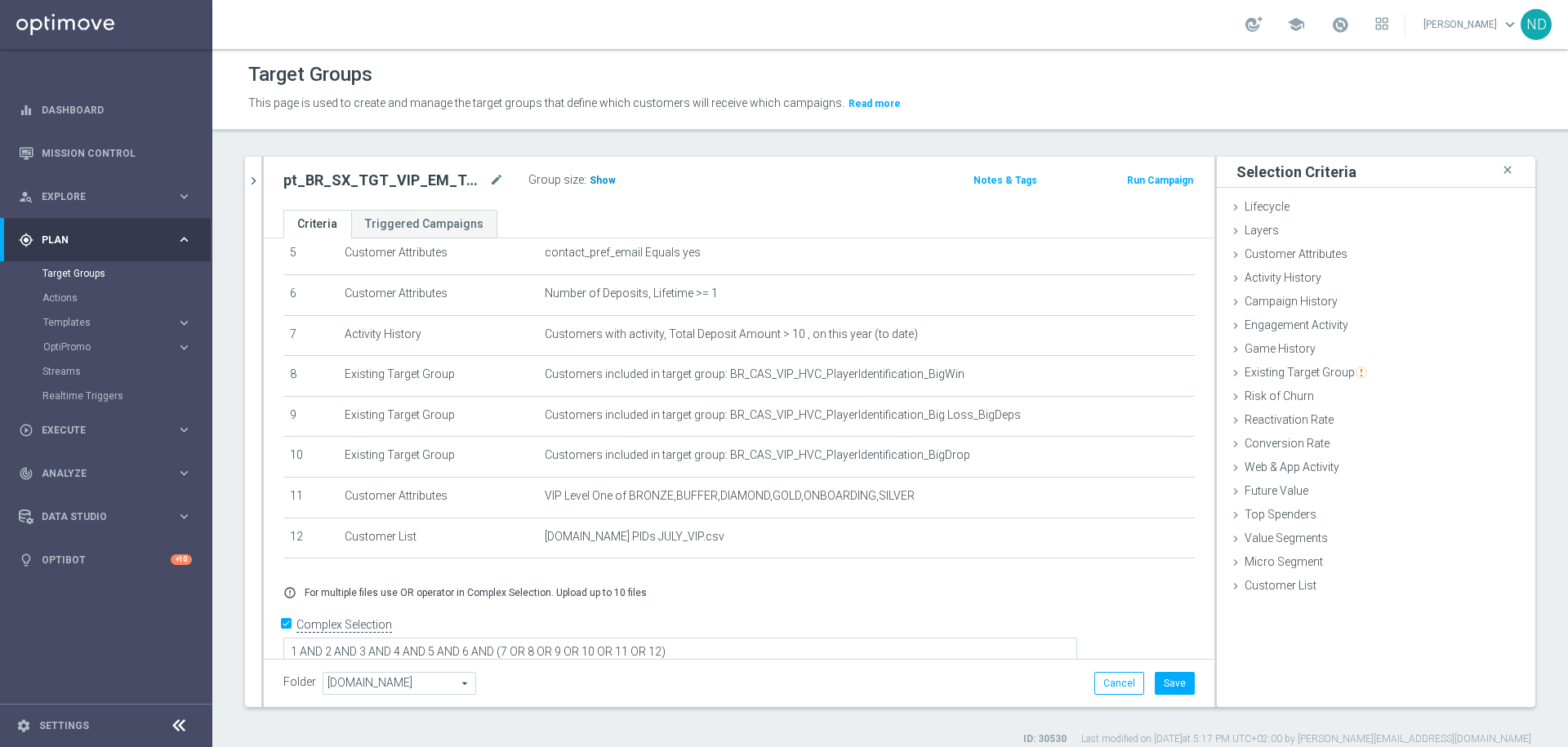
click at [599, 175] on span "Show" at bounding box center [602, 180] width 26 height 11
